Goal: Transaction & Acquisition: Purchase product/service

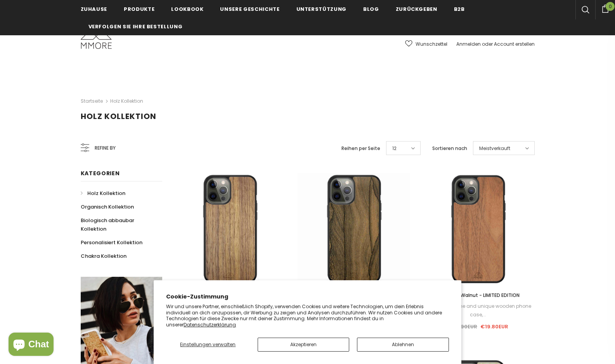
scroll to position [78, 0]
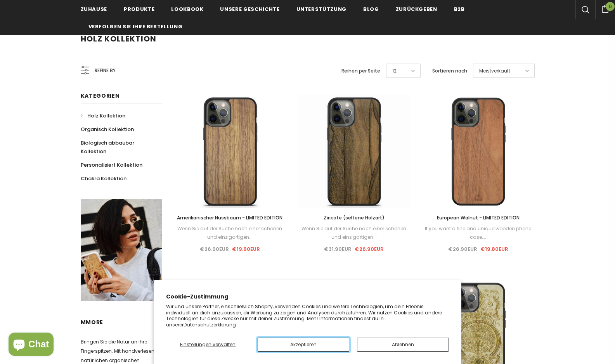
click at [312, 342] on button "Akzeptieren" at bounding box center [304, 345] width 92 height 14
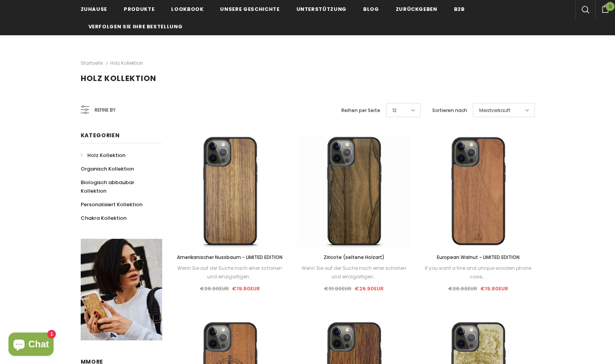
scroll to position [0, 0]
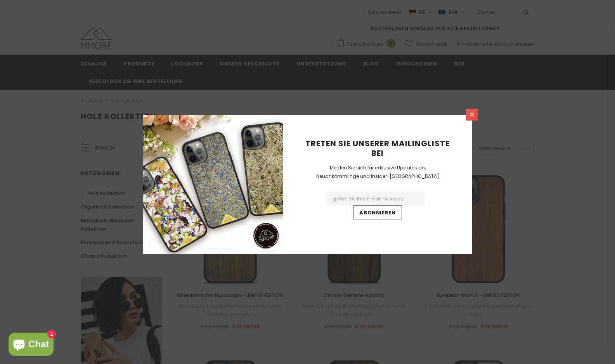
click at [472, 114] on icon at bounding box center [472, 115] width 4 height 4
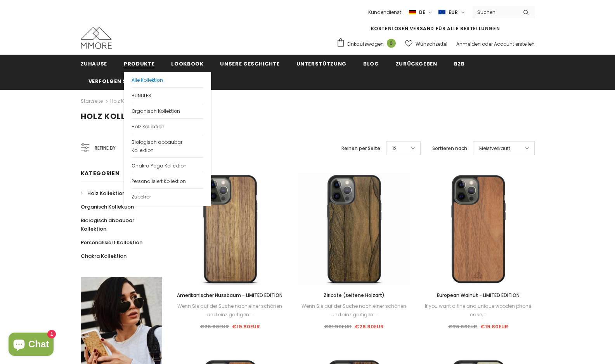
click at [141, 76] on link "Alle Kollektion" at bounding box center [168, 79] width 72 height 15
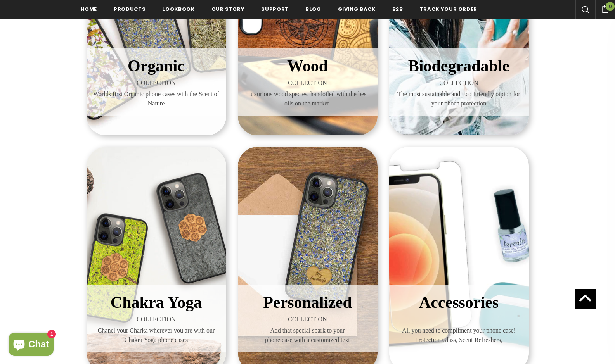
scroll to position [235, 0]
click at [168, 293] on span "Chakra Yoga" at bounding box center [156, 302] width 91 height 18
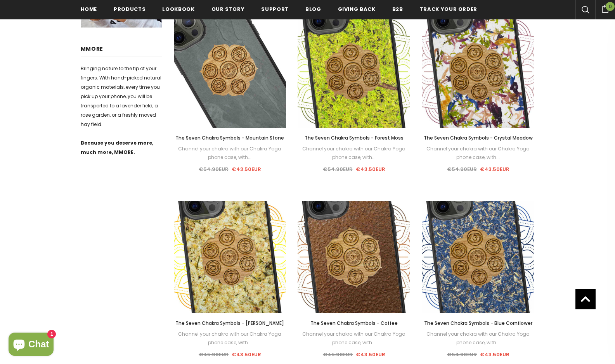
scroll to position [388, 0]
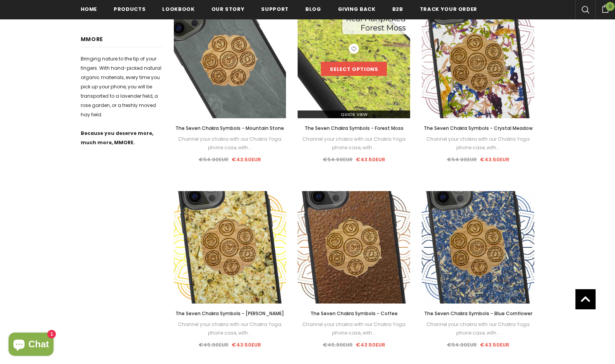
click at [359, 68] on link "Select options" at bounding box center [354, 69] width 66 height 14
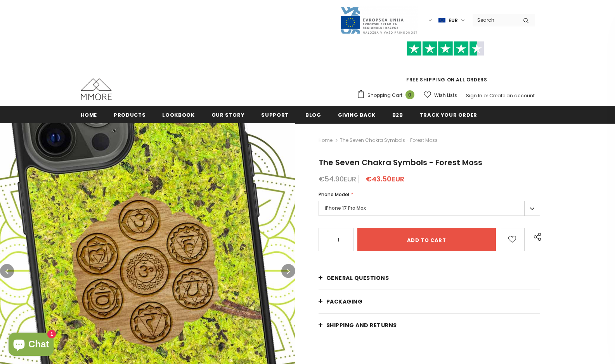
click at [534, 208] on label "iPhone 17 Pro Max" at bounding box center [430, 208] width 222 height 15
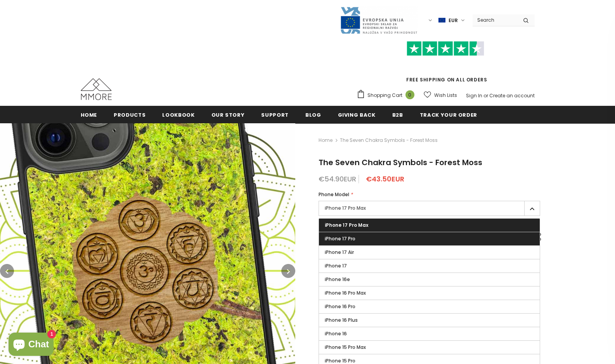
click at [409, 238] on label "iPhone 17 Pro" at bounding box center [429, 238] width 221 height 13
click at [0, 0] on input "iPhone 17 Pro" at bounding box center [0, 0] width 0 height 0
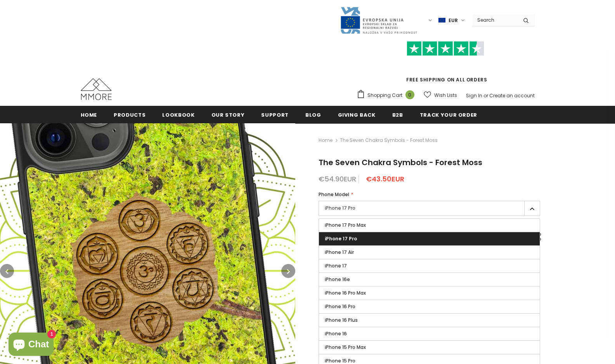
click at [486, 175] on div "€54.90EUR €43.50EUR" at bounding box center [430, 179] width 222 height 8
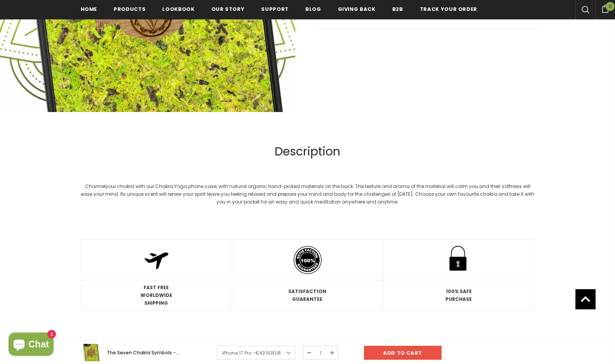
scroll to position [78, 0]
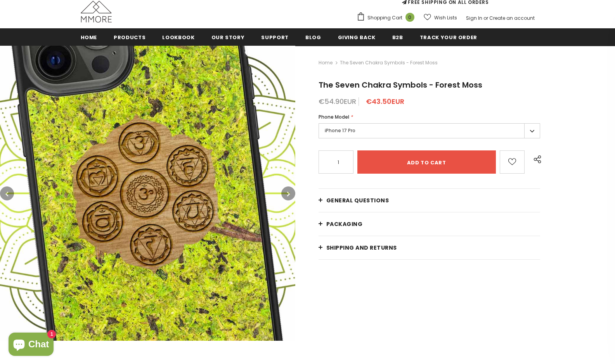
click at [288, 192] on icon "button" at bounding box center [288, 194] width 3 height 8
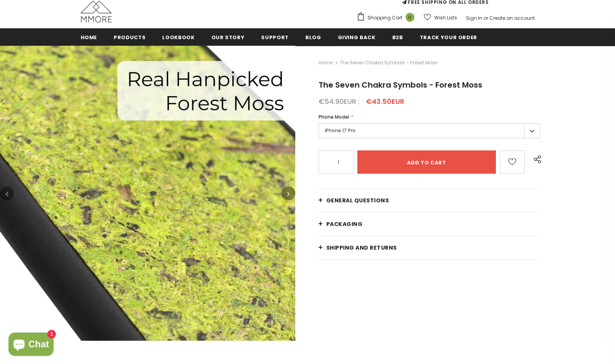
click at [288, 192] on icon "button" at bounding box center [288, 194] width 3 height 8
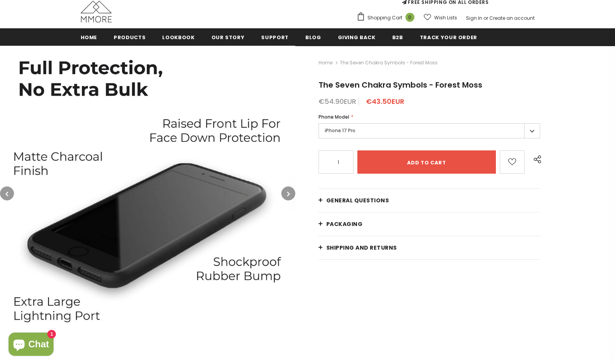
click at [288, 192] on icon "button" at bounding box center [288, 194] width 3 height 8
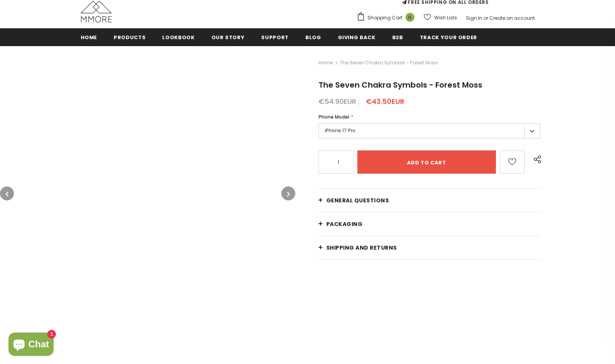
click at [288, 192] on icon "button" at bounding box center [288, 194] width 3 height 8
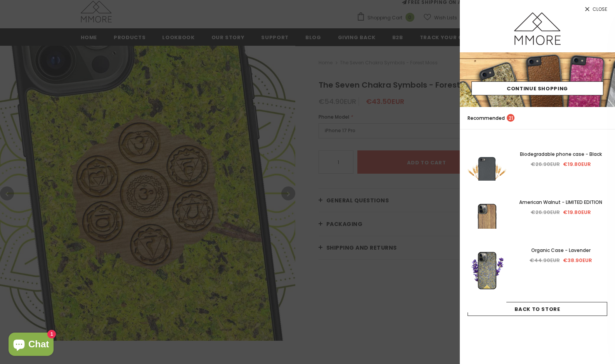
click at [592, 8] on link "Close" at bounding box center [537, 6] width 155 height 12
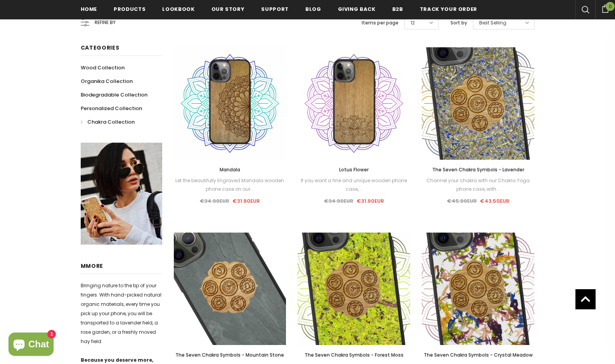
scroll to position [155, 0]
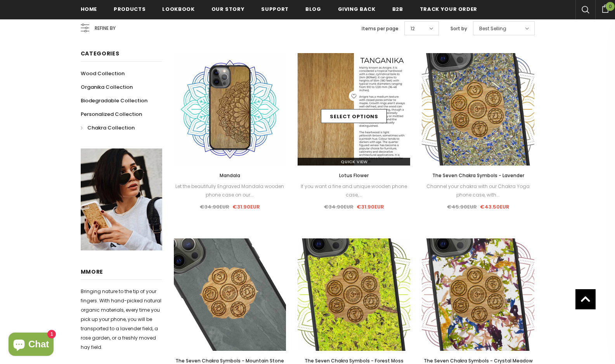
click at [350, 91] on link at bounding box center [354, 97] width 10 height 12
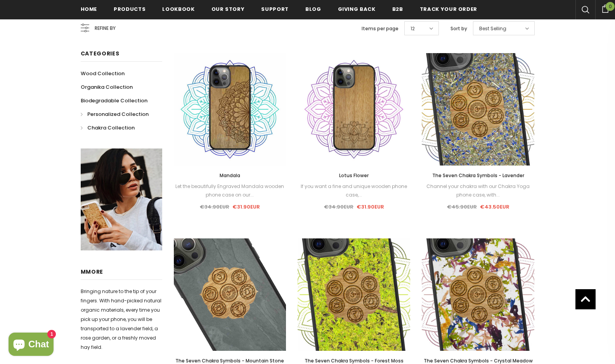
click at [116, 114] on span "Personalized Collection" at bounding box center [117, 114] width 61 height 7
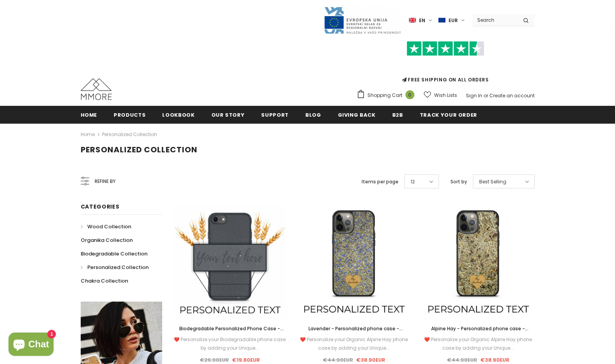
click at [101, 228] on span "Wood Collection" at bounding box center [109, 226] width 44 height 7
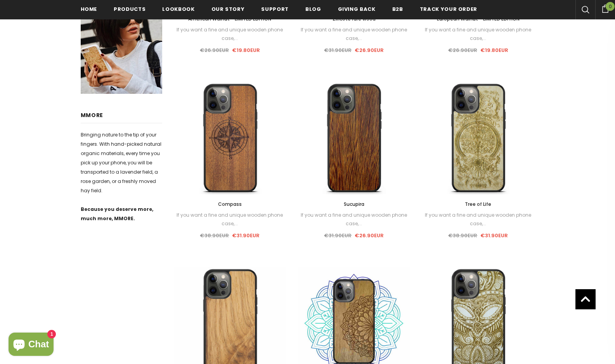
scroll to position [310, 0]
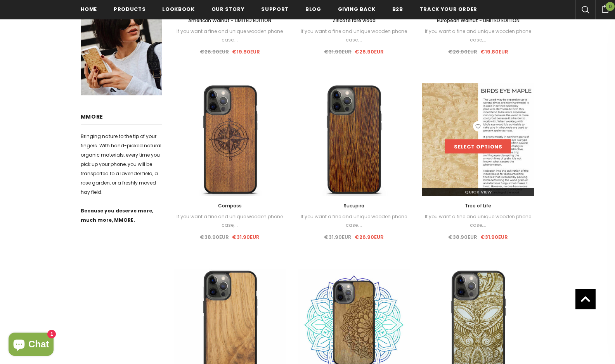
click at [466, 146] on link "Select options" at bounding box center [478, 147] width 66 height 14
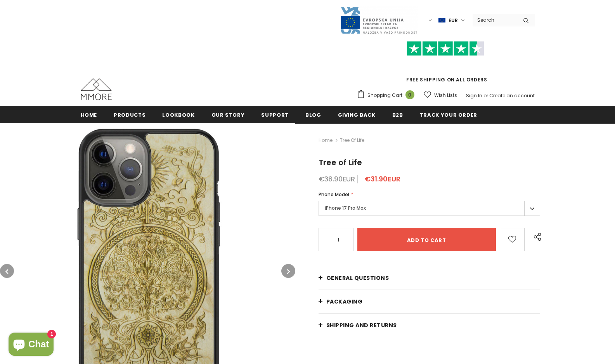
click at [529, 208] on label "iPhone 17 Pro Max" at bounding box center [430, 208] width 222 height 15
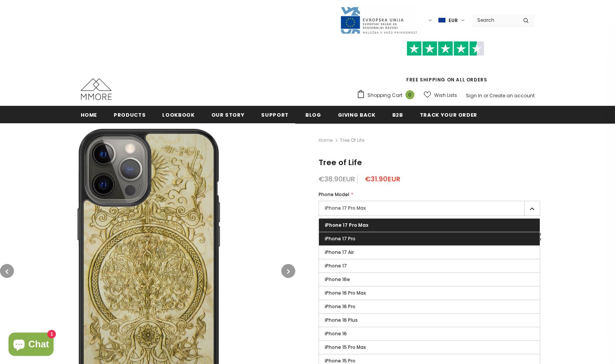
click at [375, 241] on label "iPhone 17 Pro" at bounding box center [429, 238] width 221 height 13
click at [0, 0] on input "iPhone 17 Pro" at bounding box center [0, 0] width 0 height 0
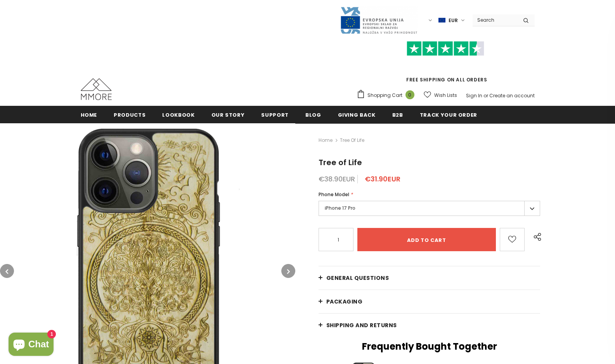
click at [494, 163] on h1 "Tree of Life" at bounding box center [430, 163] width 222 height 12
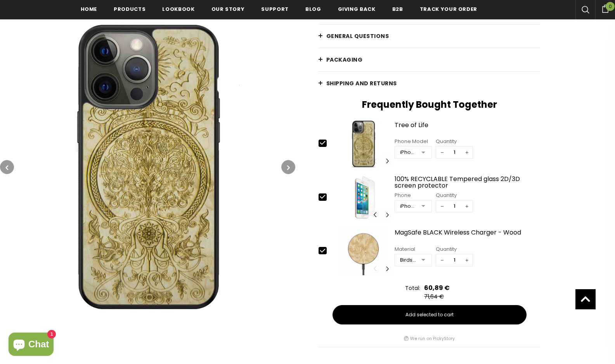
scroll to position [196, 0]
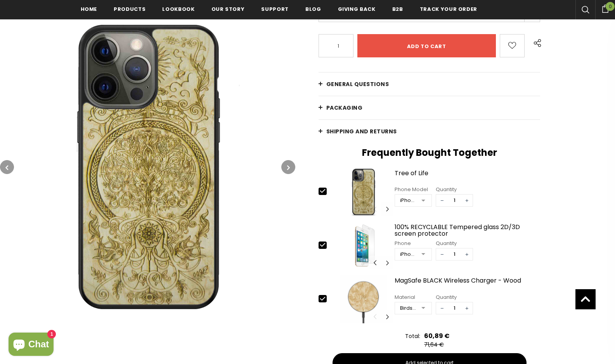
click at [135, 210] on img at bounding box center [147, 166] width 295 height 295
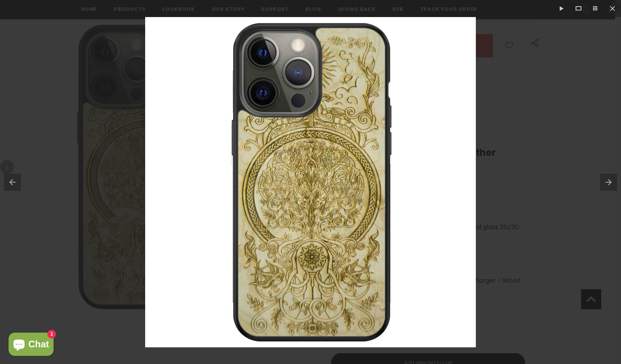
click at [612, 180] on button at bounding box center [610, 182] width 21 height 39
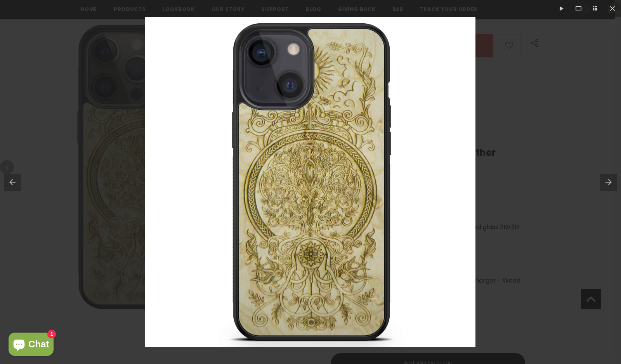
click at [612, 180] on button at bounding box center [610, 182] width 21 height 39
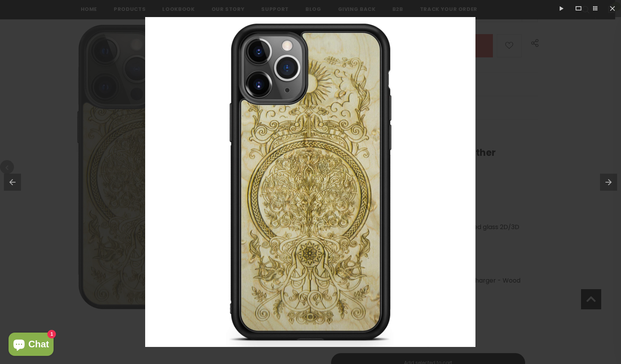
click at [612, 180] on button at bounding box center [610, 182] width 21 height 39
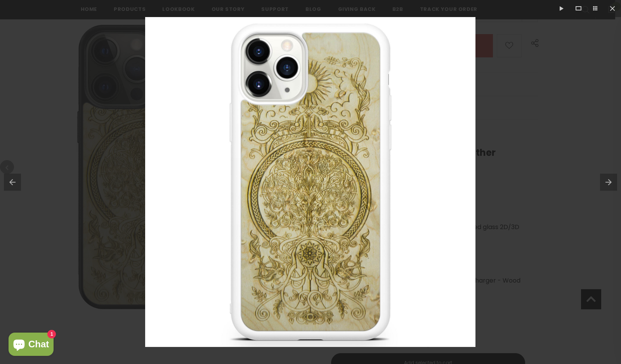
click at [612, 180] on button at bounding box center [610, 182] width 21 height 39
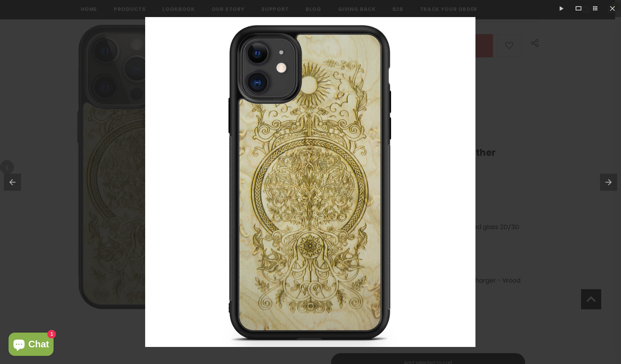
click at [612, 180] on button at bounding box center [610, 182] width 21 height 39
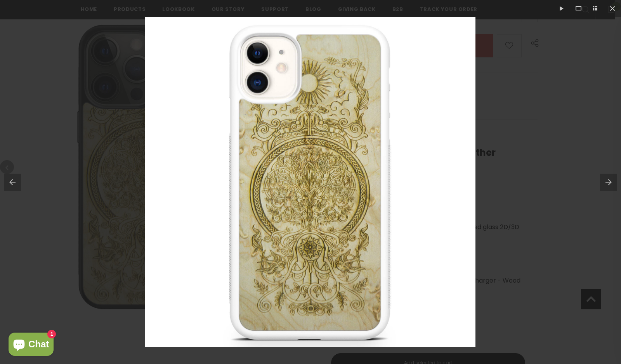
click at [604, 141] on div at bounding box center [310, 182] width 621 height 364
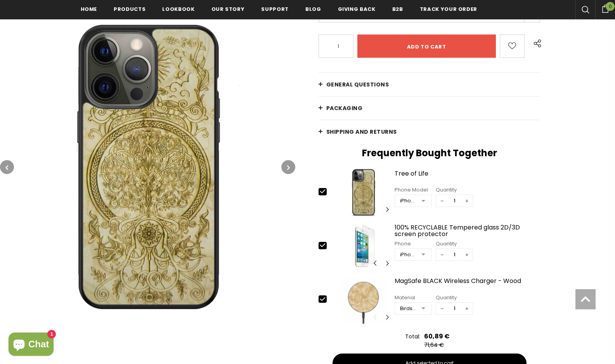
scroll to position [198, 0]
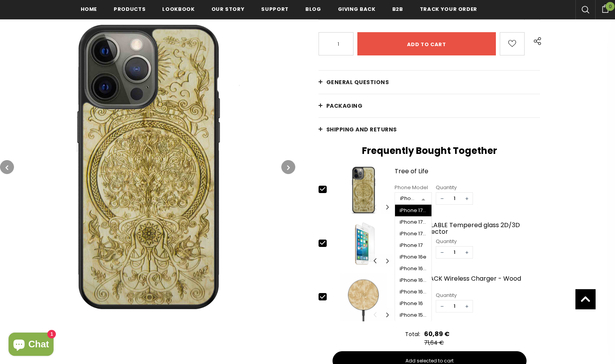
click at [423, 200] on div at bounding box center [424, 199] width 16 height 12
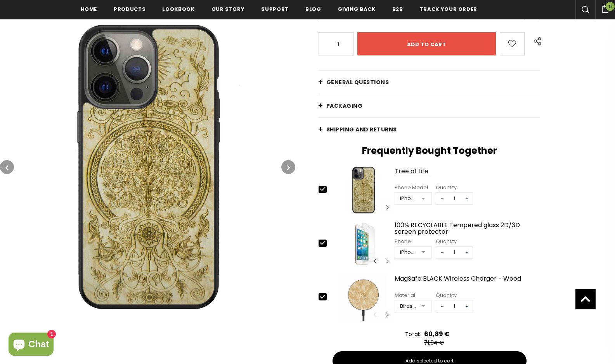
click at [477, 172] on div "Tree of Life" at bounding box center [468, 175] width 146 height 14
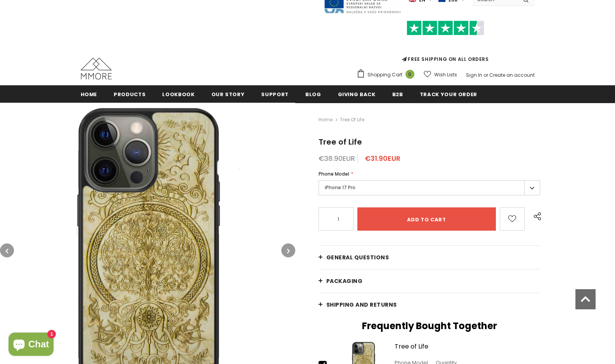
scroll to position [4, 0]
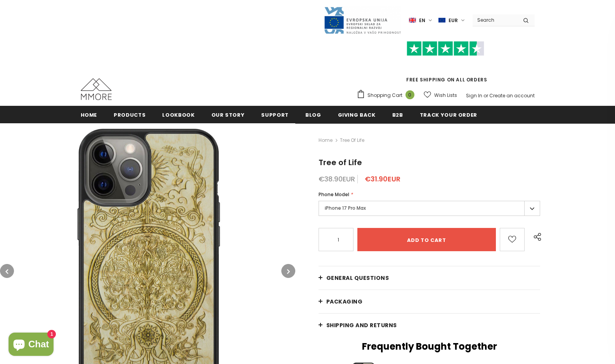
click at [529, 210] on label "iPhone 17 Pro Max" at bounding box center [430, 208] width 222 height 15
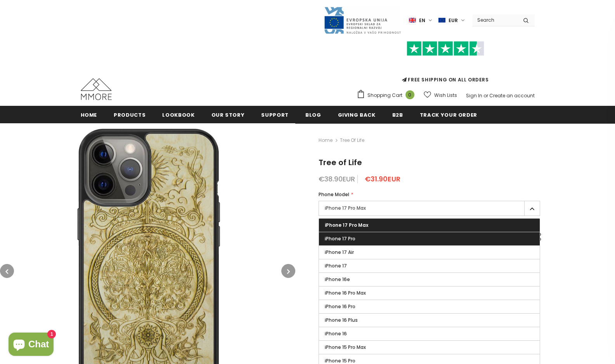
click at [401, 236] on label "iPhone 17 Pro" at bounding box center [429, 238] width 221 height 13
click at [0, 0] on input "iPhone 17 Pro" at bounding box center [0, 0] width 0 height 0
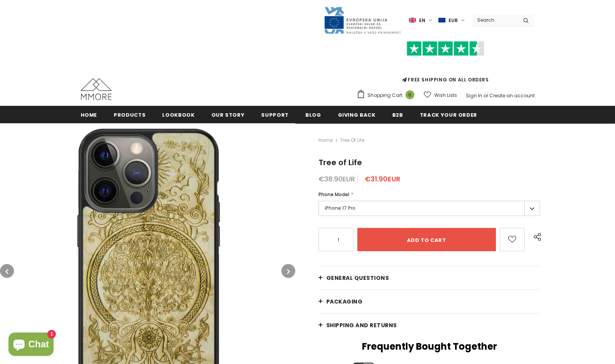
click at [448, 179] on div "€38.90EUR €31.90EUR" at bounding box center [430, 179] width 222 height 8
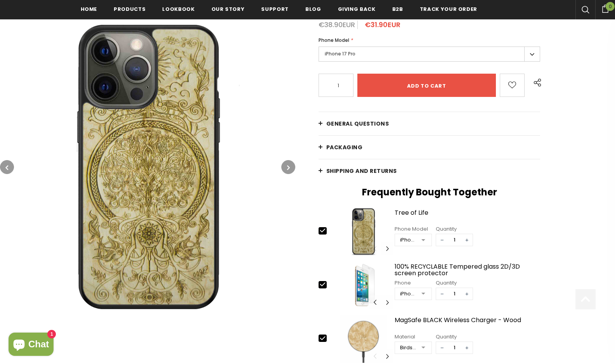
scroll to position [155, 0]
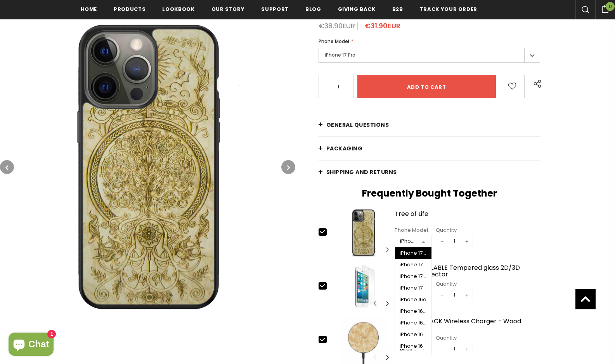
click at [422, 242] on div at bounding box center [424, 242] width 16 height 12
click at [416, 261] on span "iPhone 17 Pro" at bounding box center [413, 265] width 36 height 12
click at [423, 241] on div at bounding box center [424, 242] width 16 height 12
click at [416, 275] on div "iPhone 17 Air" at bounding box center [413, 277] width 27 height 6
click at [424, 241] on div at bounding box center [424, 242] width 16 height 12
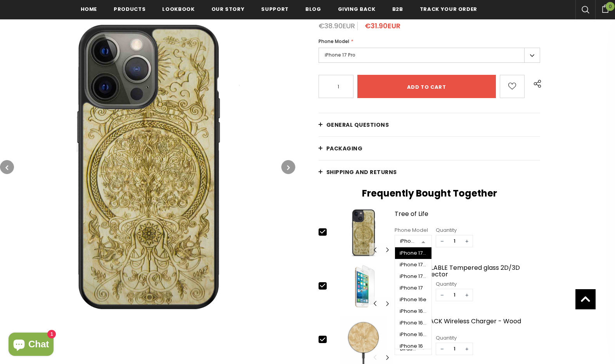
click at [416, 250] on div "iPhone 17 Pro Max" at bounding box center [413, 253] width 27 height 6
click at [519, 205] on div "Frequently Bought Together slide 37 of 62 1 / 62 2 / 62 3 / 62 4 / 62 5 / 62 6 …" at bounding box center [430, 310] width 222 height 245
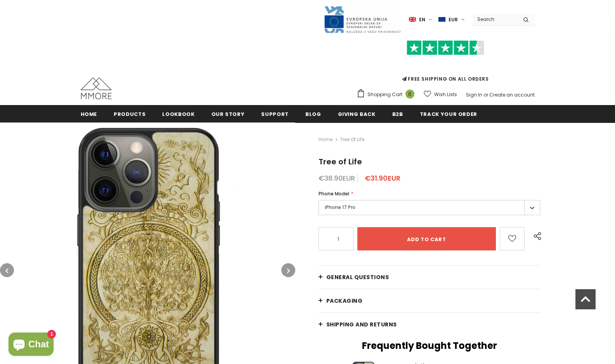
scroll to position [0, 0]
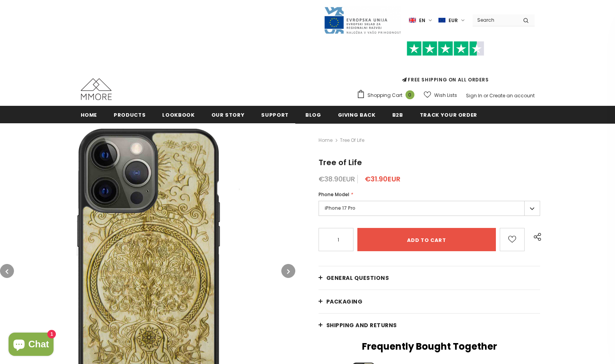
click at [434, 19] on label "en" at bounding box center [421, 20] width 25 height 12
click at [423, 45] on link "de" at bounding box center [415, 46] width 30 height 12
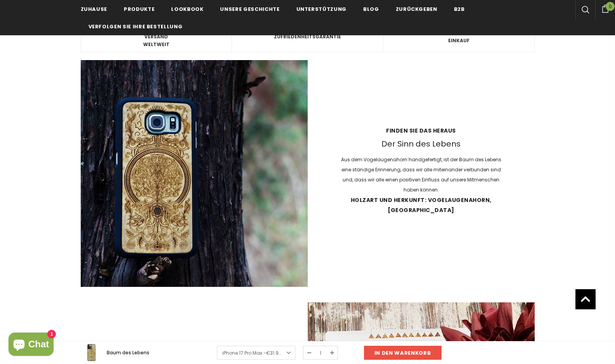
scroll to position [737, 0]
